Goal: Book appointment/travel/reservation

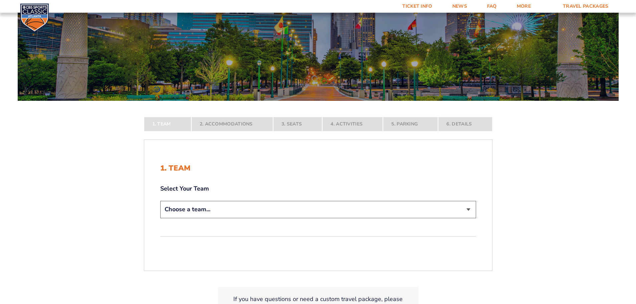
scroll to position [67, 0]
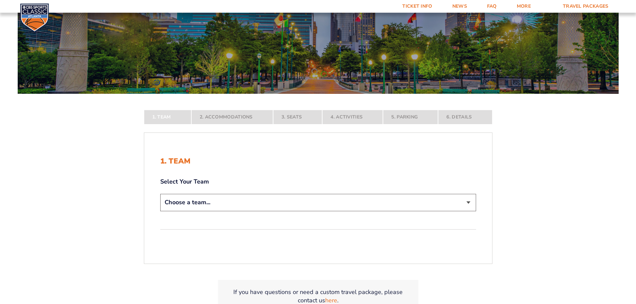
drag, startPoint x: 272, startPoint y: 196, endPoint x: 272, endPoint y: 191, distance: 5.7
click at [272, 191] on div "Select Your Team Choose a team... [US_STATE] Wildcats [US_STATE] State Buckeyes…" at bounding box center [318, 195] width 316 height 35
select select "12756"
click at [160, 211] on select "Choose a team... [US_STATE] Wildcats [US_STATE] State Buckeyes [US_STATE] Tar H…" at bounding box center [318, 202] width 316 height 17
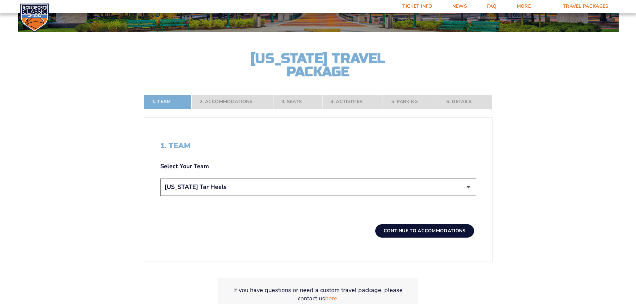
scroll to position [134, 0]
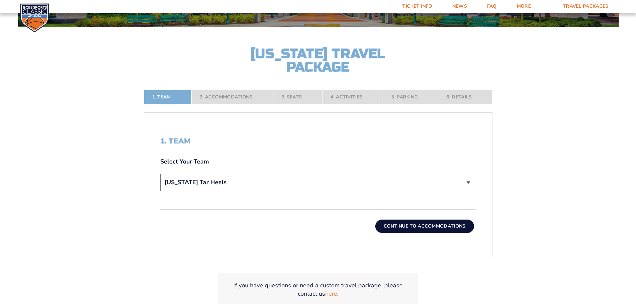
click at [410, 228] on button "Continue To Accommodations" at bounding box center [424, 226] width 99 height 13
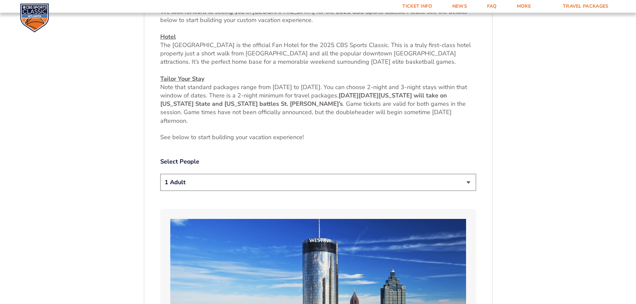
scroll to position [311, 0]
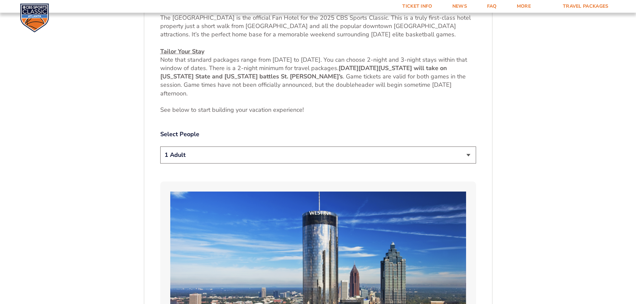
click at [261, 155] on select "1 Adult 2 Adults 3 Adults 4 Adults 2 Adults + 1 Child 2 Adults + 2 Children 2 A…" at bounding box center [318, 155] width 316 height 17
select select "2 Adults"
click at [160, 147] on select "1 Adult 2 Adults 3 Adults 4 Adults 2 Adults + 1 Child 2 Adults + 2 Children 2 A…" at bounding box center [318, 155] width 316 height 17
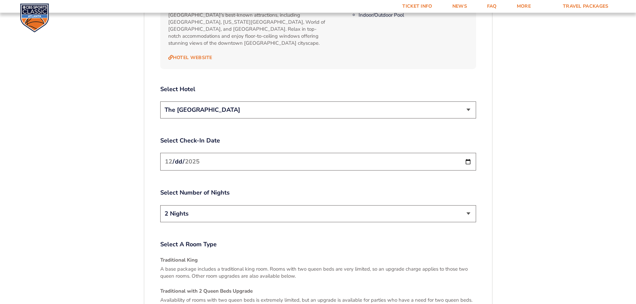
scroll to position [779, 0]
click at [212, 107] on select "The [GEOGRAPHIC_DATA]" at bounding box center [318, 110] width 316 height 17
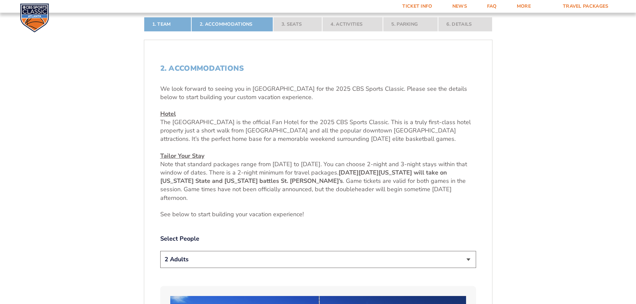
scroll to position [267, 0]
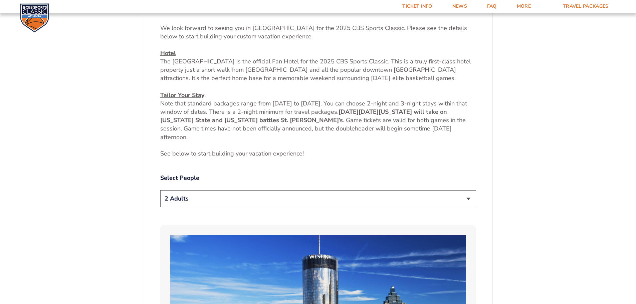
click at [167, 198] on select "1 Adult 2 Adults 3 Adults 4 Adults 2 Adults + 1 Child 2 Adults + 2 Children 2 A…" at bounding box center [318, 198] width 316 height 17
